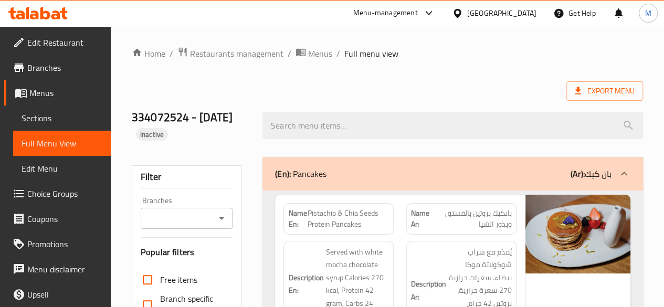
click at [384, 17] on div "Menu-management" at bounding box center [385, 13] width 65 height 13
click at [215, 56] on span "Restaurants management" at bounding box center [236, 53] width 93 height 13
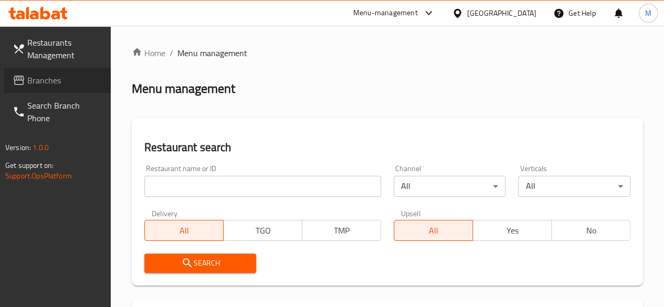
click at [41, 82] on span "Branches" at bounding box center [64, 80] width 75 height 13
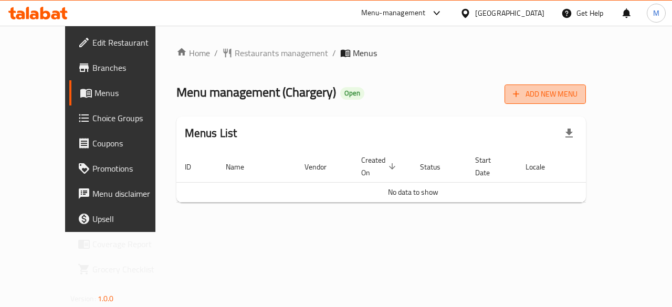
click at [578, 91] on span "Add New Menu" at bounding box center [545, 94] width 65 height 13
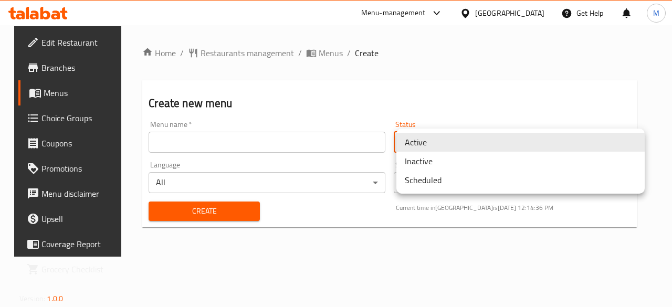
click at [425, 145] on body "​ Menu-management Bahrain Get Help M Edit Restaurant Branches Menus Choice Grou…" at bounding box center [336, 166] width 672 height 281
click at [331, 144] on div at bounding box center [336, 153] width 672 height 307
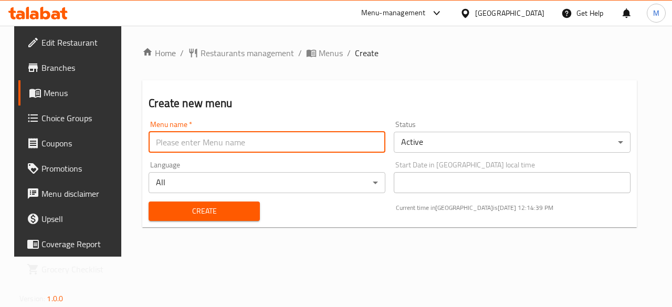
click at [331, 144] on input "text" at bounding box center [267, 142] width 237 height 21
type input "[DATE]"
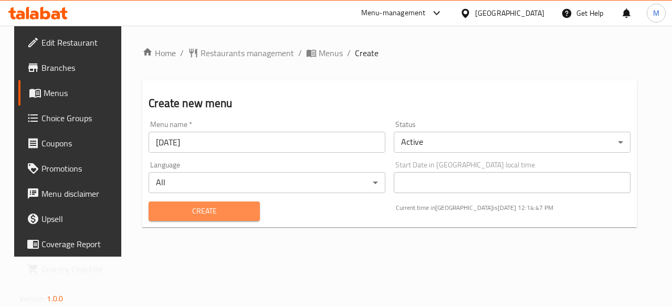
click at [233, 211] on span "Create" at bounding box center [204, 211] width 94 height 13
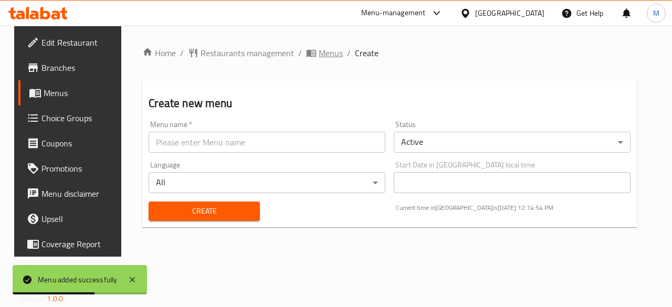
click at [319, 55] on span "Menus" at bounding box center [331, 53] width 24 height 13
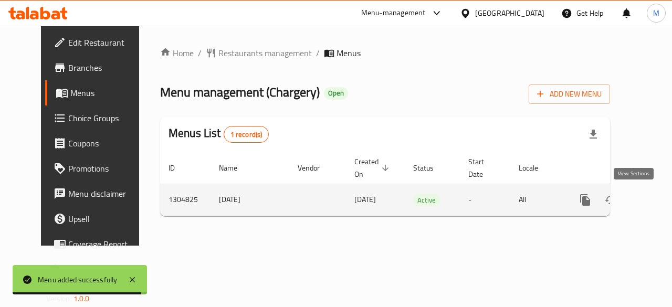
click at [655, 202] on icon "enhanced table" at bounding box center [661, 200] width 13 height 13
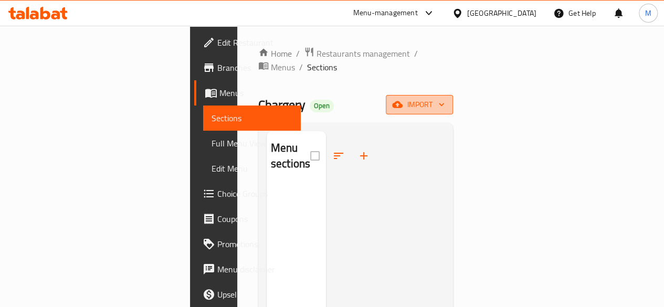
click at [445, 98] on span "import" at bounding box center [419, 104] width 50 height 13
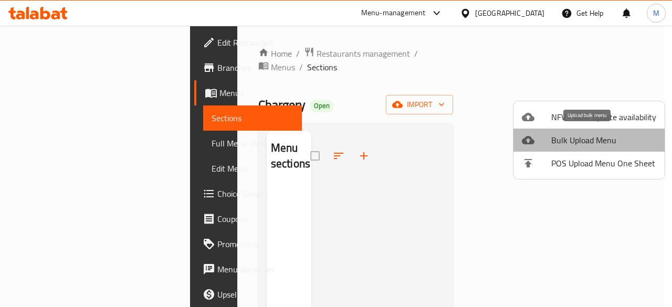
click at [606, 137] on span "Bulk Upload Menu" at bounding box center [603, 140] width 105 height 13
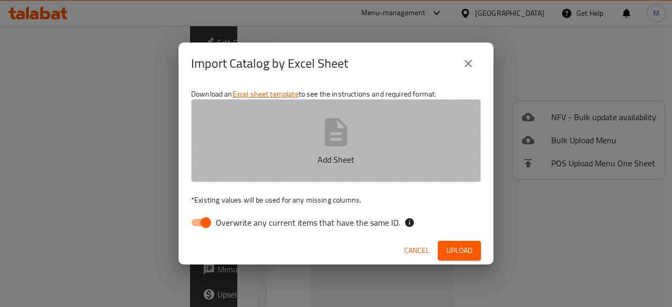
click at [343, 158] on p "Add Sheet" at bounding box center [335, 159] width 257 height 13
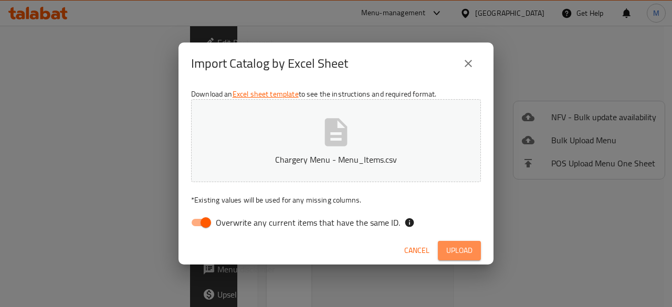
click at [464, 250] on span "Upload" at bounding box center [459, 250] width 26 height 13
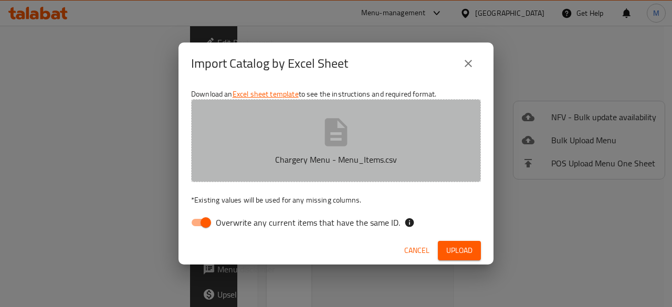
click at [333, 136] on icon "button" at bounding box center [336, 132] width 23 height 28
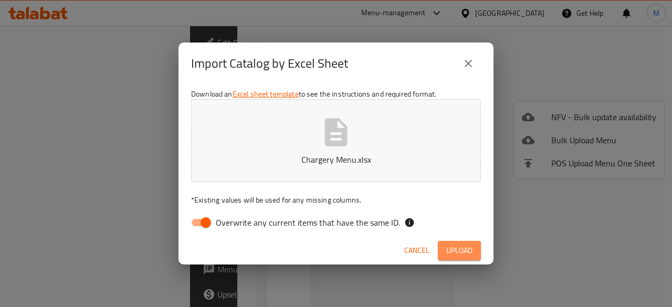
click at [464, 243] on button "Upload" at bounding box center [459, 250] width 43 height 19
click at [429, 258] on button "Cancel" at bounding box center [427, 250] width 34 height 19
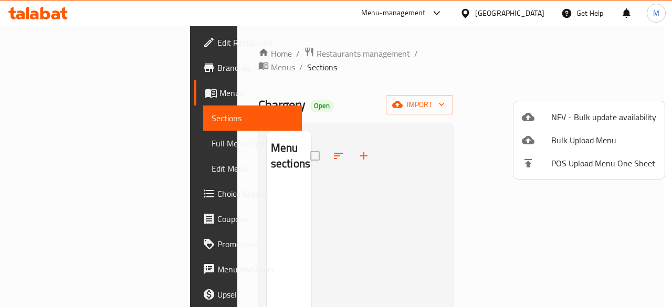
click at [320, 54] on div at bounding box center [336, 153] width 672 height 307
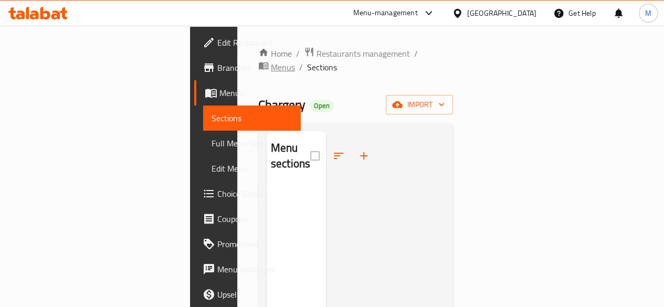
click at [295, 61] on span "Menus" at bounding box center [283, 67] width 24 height 13
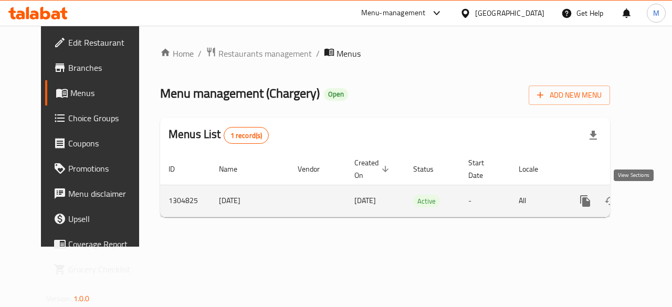
click at [655, 207] on icon "enhanced table" at bounding box center [661, 201] width 13 height 13
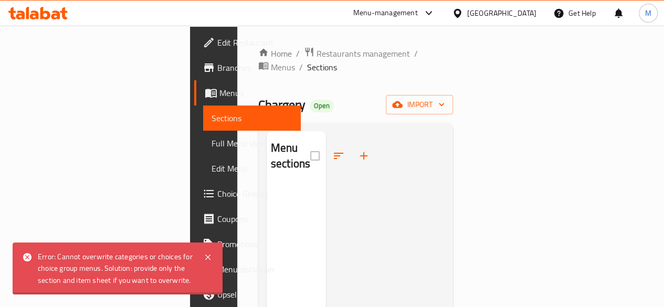
click at [454, 81] on div "Home / Restaurants management / Menus / Sections Chargery Open import Menu sect…" at bounding box center [355, 247] width 195 height 400
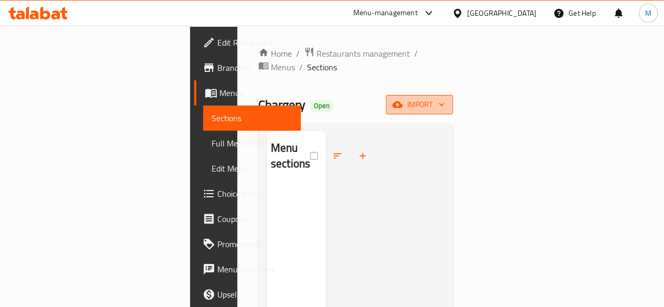
click at [453, 99] on button "import" at bounding box center [419, 104] width 67 height 19
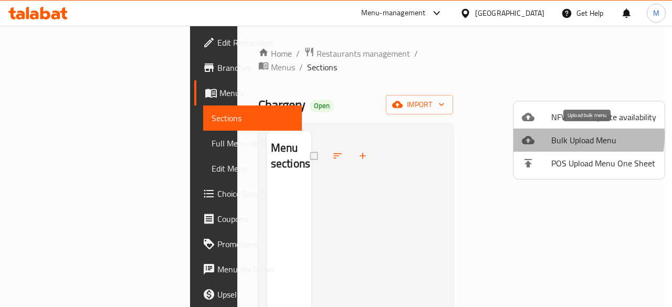
click at [556, 136] on span "Bulk Upload Menu" at bounding box center [603, 140] width 105 height 13
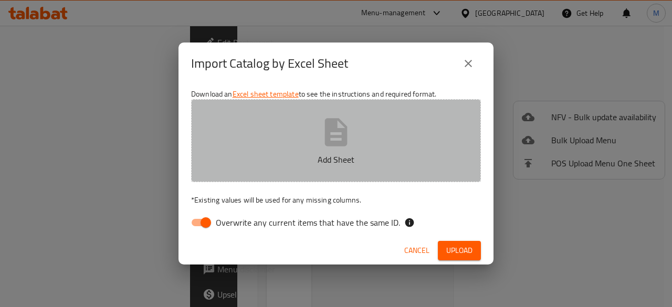
click at [288, 138] on button "Add Sheet" at bounding box center [336, 140] width 290 height 83
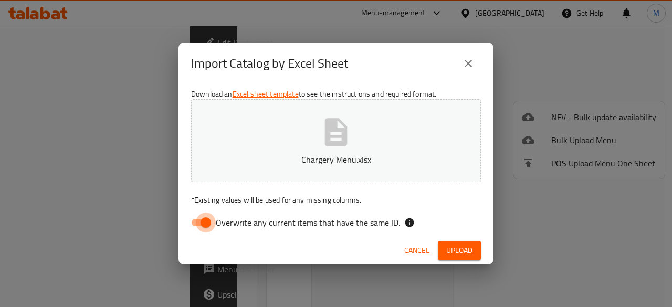
click at [205, 228] on input "Overwrite any current items that have the same ID." at bounding box center [206, 223] width 60 height 20
checkbox input "false"
click at [453, 244] on span "Upload" at bounding box center [459, 250] width 26 height 13
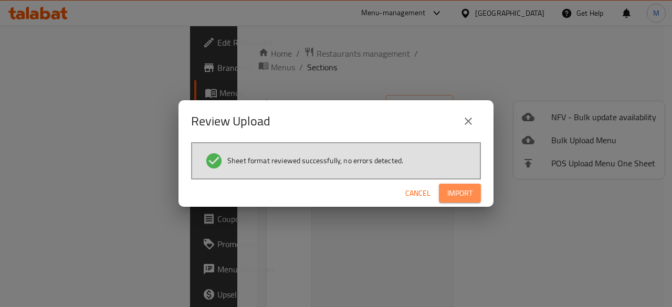
click at [458, 195] on span "Import" at bounding box center [459, 193] width 25 height 13
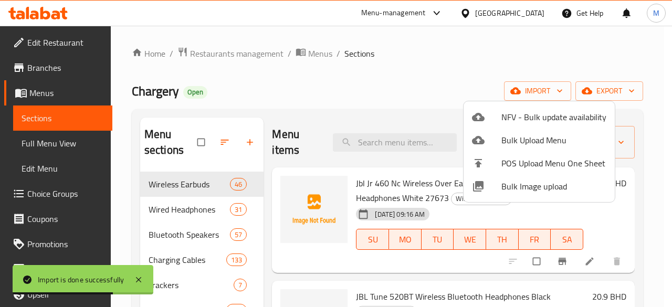
click at [310, 97] on div at bounding box center [336, 153] width 672 height 307
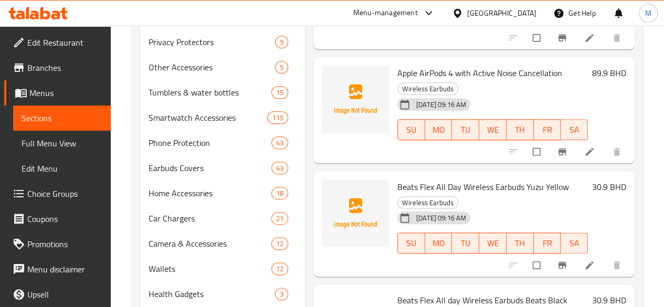
scroll to position [729, 0]
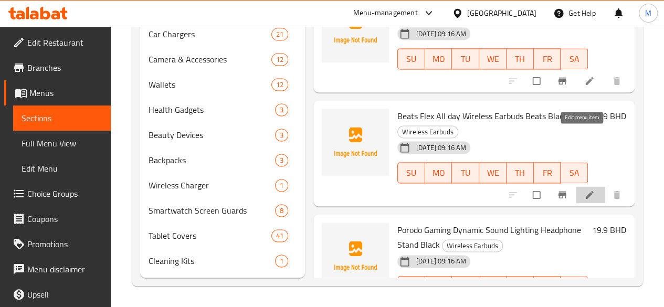
click at [584, 190] on icon at bounding box center [589, 195] width 11 height 11
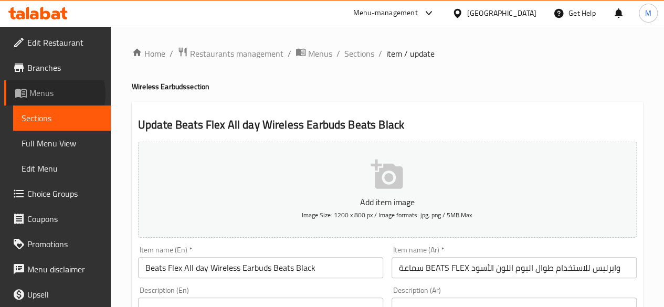
click at [53, 94] on span "Menus" at bounding box center [65, 93] width 73 height 13
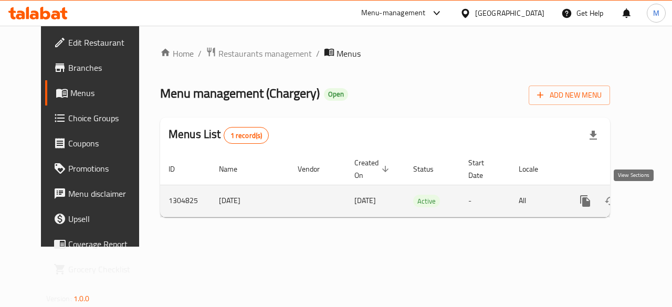
click at [656, 199] on icon "enhanced table" at bounding box center [660, 200] width 9 height 9
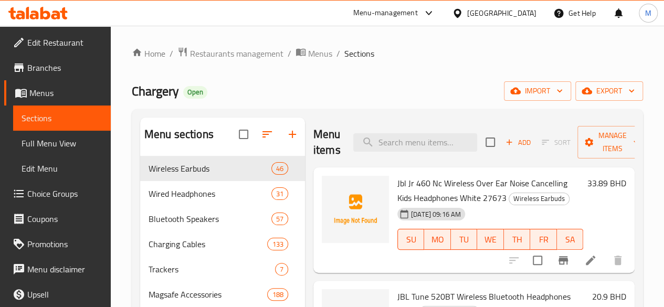
click at [528, 14] on div "[GEOGRAPHIC_DATA]" at bounding box center [501, 13] width 69 height 12
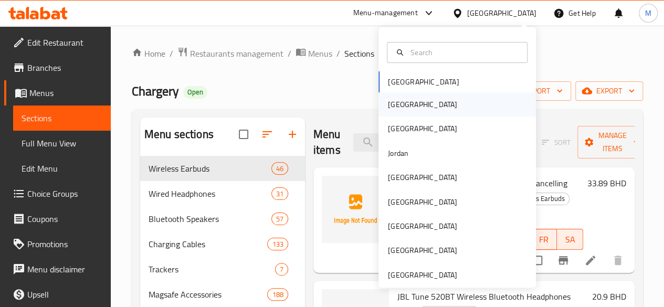
click at [390, 114] on div "[GEOGRAPHIC_DATA]" at bounding box center [423, 104] width 86 height 24
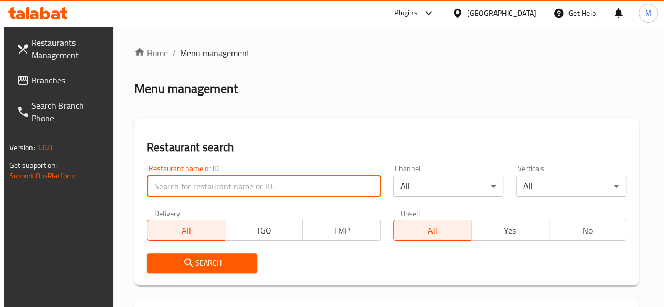
click at [226, 182] on input "search" at bounding box center [264, 186] width 234 height 21
type input "محفوظ"
click button "Search" at bounding box center [202, 263] width 110 height 19
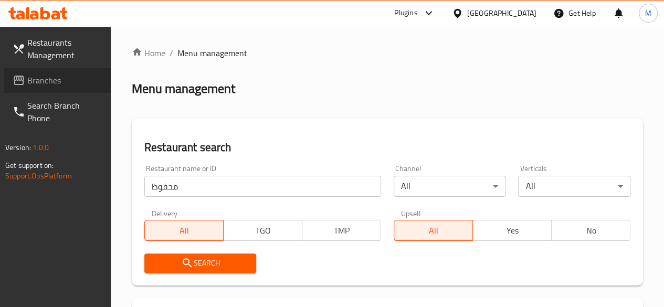
click at [62, 85] on span "Branches" at bounding box center [64, 80] width 75 height 13
